Goal: Find specific page/section: Find specific page/section

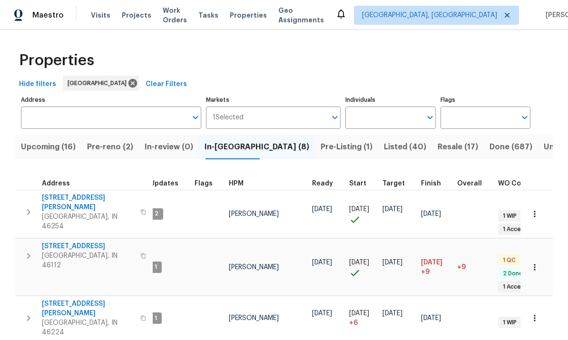
click at [100, 18] on span "Visits" at bounding box center [101, 15] width 20 height 10
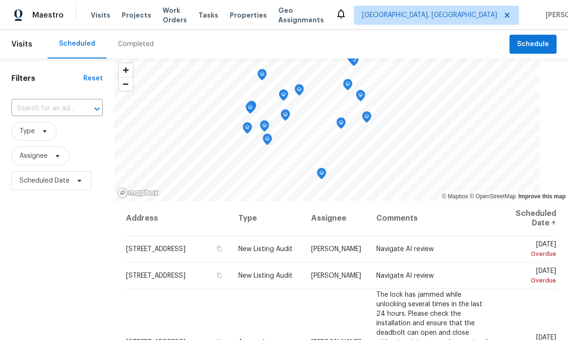
click at [256, 13] on span "Properties" at bounding box center [248, 15] width 37 height 10
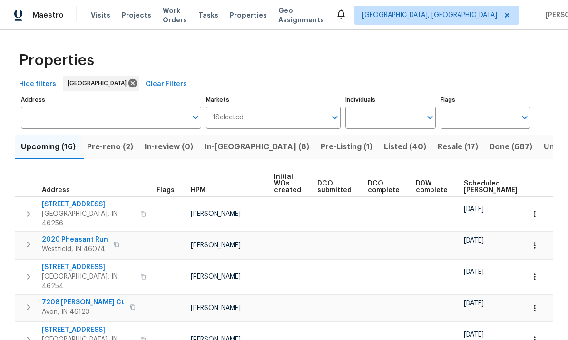
click at [113, 146] on span "Pre-reno (2)" at bounding box center [110, 146] width 46 height 13
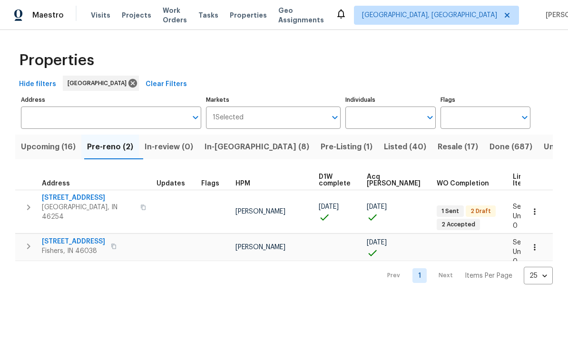
click at [233, 142] on span "In-[GEOGRAPHIC_DATA] (8)" at bounding box center [257, 146] width 105 height 13
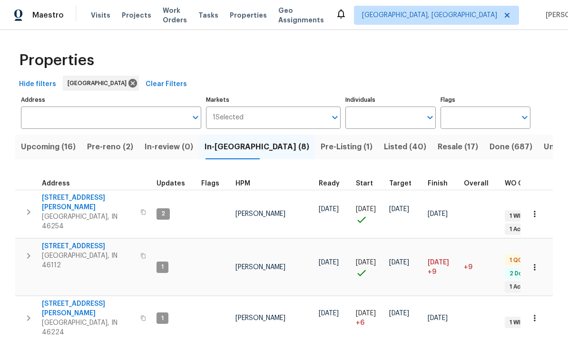
click at [58, 139] on button "Upcoming (16)" at bounding box center [48, 147] width 66 height 25
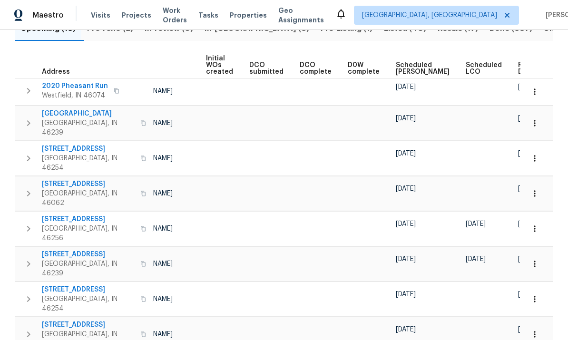
scroll to position [119, 0]
click at [518, 70] on span "Ready Date" at bounding box center [528, 67] width 21 height 13
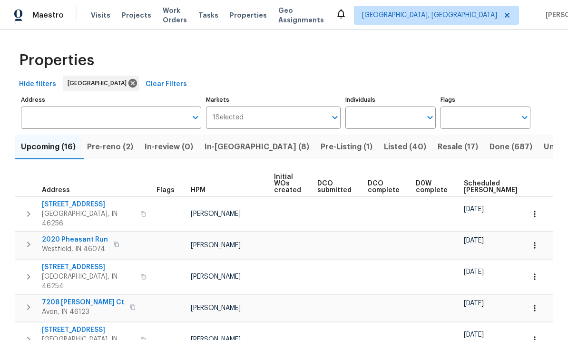
click at [535, 214] on icon "button" at bounding box center [535, 214] width 10 height 10
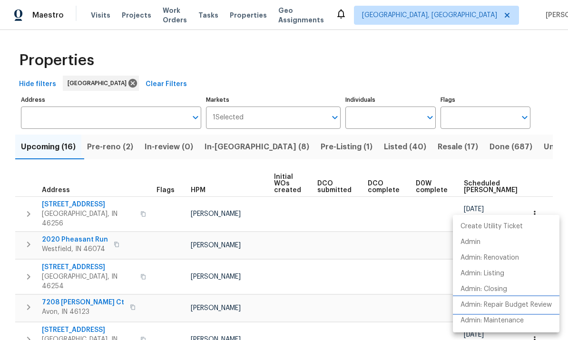
click at [531, 304] on p "Admin: Repair Budget Review" at bounding box center [506, 305] width 91 height 10
